Goal: Task Accomplishment & Management: Use online tool/utility

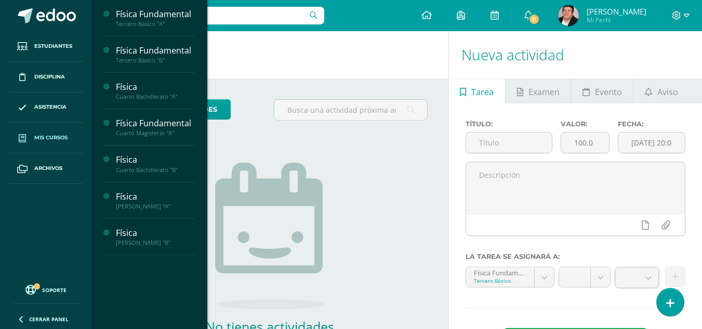
click at [49, 135] on span "Mis cursos" at bounding box center [50, 138] width 33 height 8
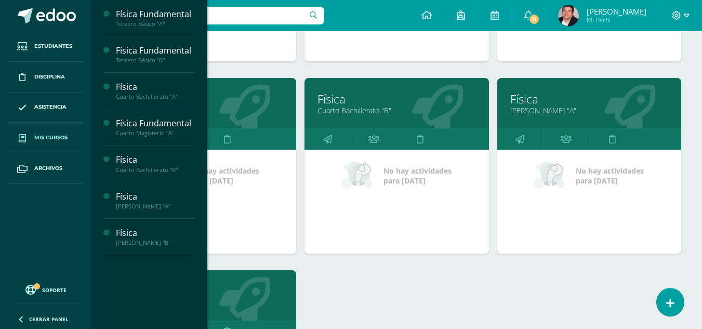
scroll to position [312, 0]
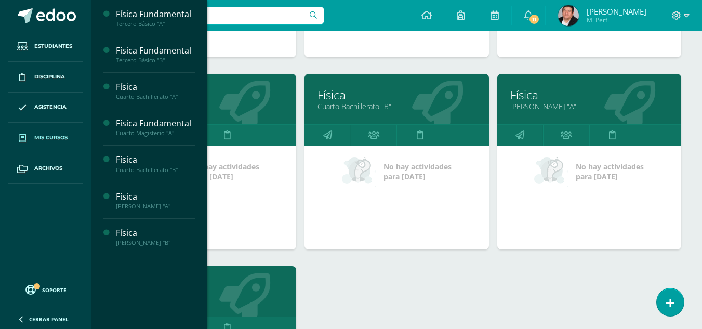
click at [354, 276] on div "Física Fundamental Tercero Básico "A" No hay actividades para hoy Física Fundam…" at bounding box center [397, 169] width 578 height 577
drag, startPoint x: 433, startPoint y: 326, endPoint x: 414, endPoint y: 283, distance: 47.0
click at [414, 283] on div "Física Fundamental Tercero Básico "A" No hay actividades para hoy Física Fundam…" at bounding box center [397, 169] width 578 height 577
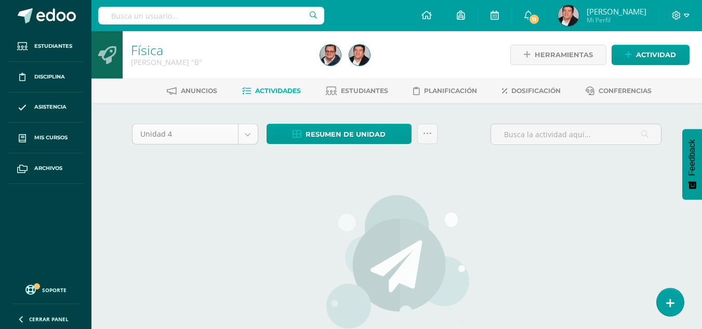
click at [204, 134] on body "Estudiantes Disciplina Asistencia Mis cursos Archivos Soporte Centro de ayuda Ú…" at bounding box center [351, 223] width 702 height 447
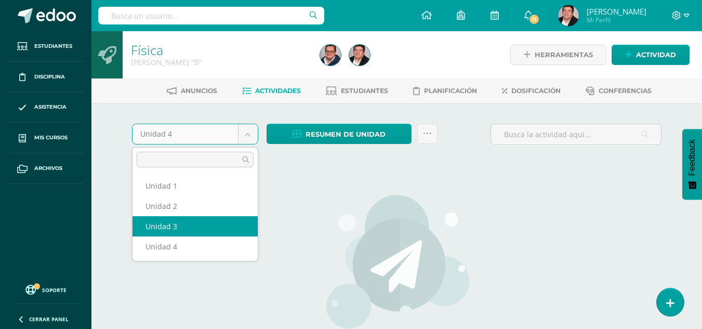
select select "Unidad 3"
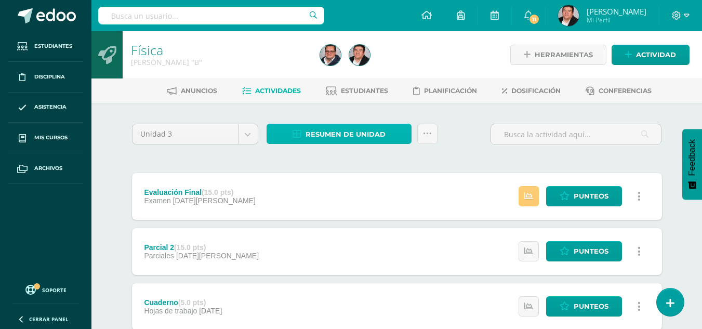
click at [334, 133] on span "Resumen de unidad" at bounding box center [346, 134] width 80 height 19
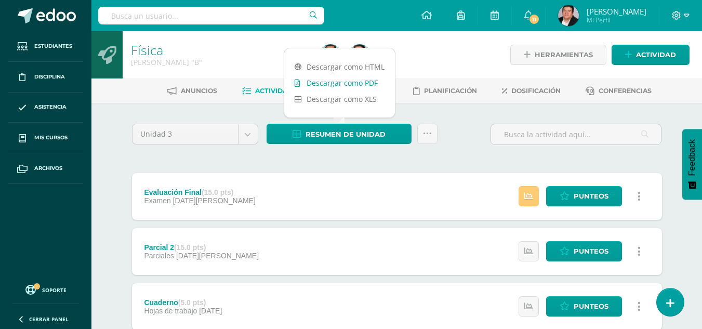
click at [336, 82] on link "Descargar como PDF" at bounding box center [339, 83] width 111 height 16
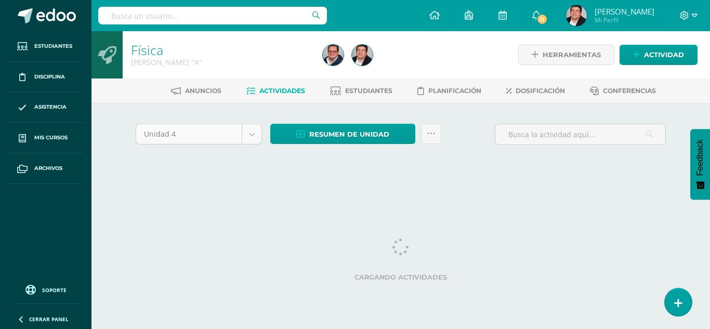
click at [202, 139] on body "Estudiantes Disciplina Asistencia Mis cursos Archivos Soporte Centro de ayuda Ú…" at bounding box center [355, 97] width 710 height 194
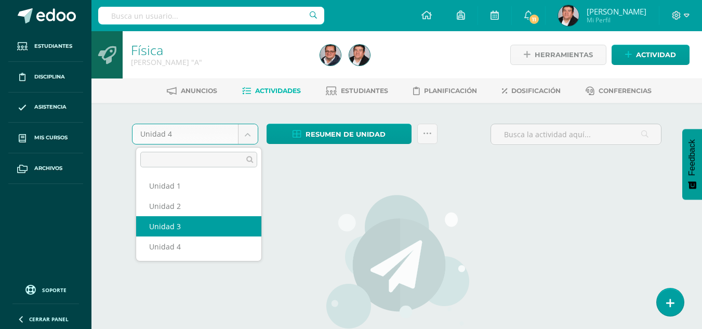
select select "Unidad 3"
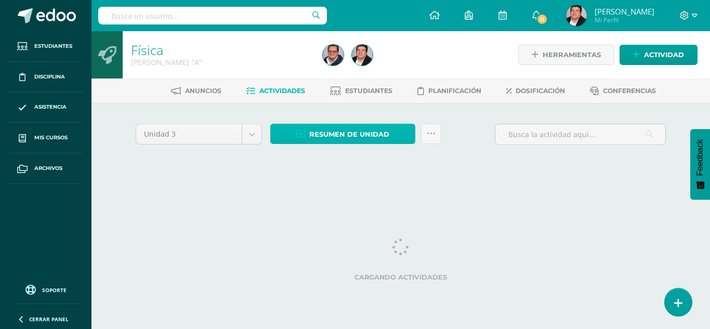
click at [345, 138] on span "Resumen de unidad" at bounding box center [349, 134] width 80 height 19
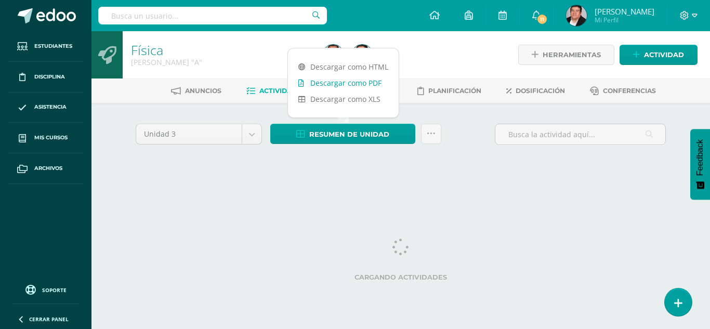
click at [343, 85] on link "Descargar como PDF" at bounding box center [343, 83] width 111 height 16
